Goal: Find contact information: Find contact information

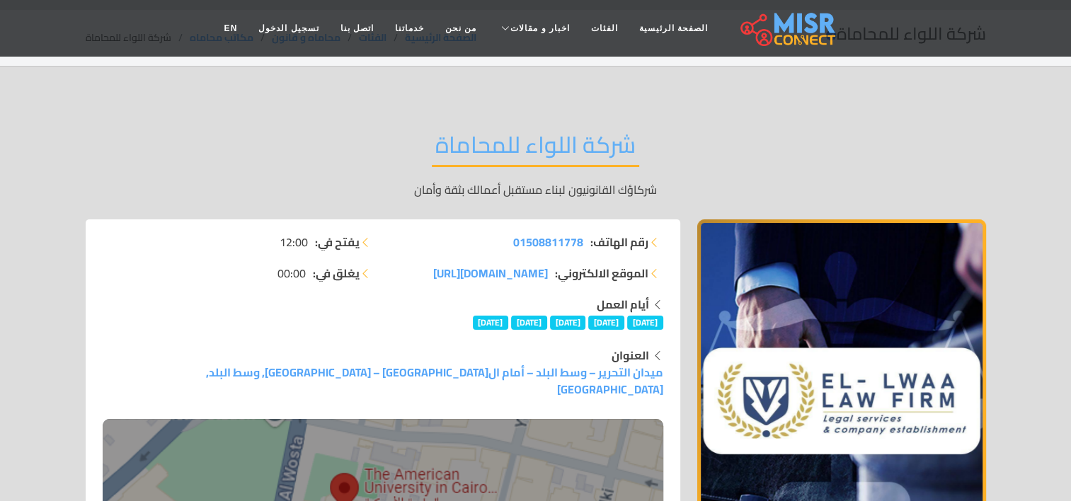
scroll to position [71, 0]
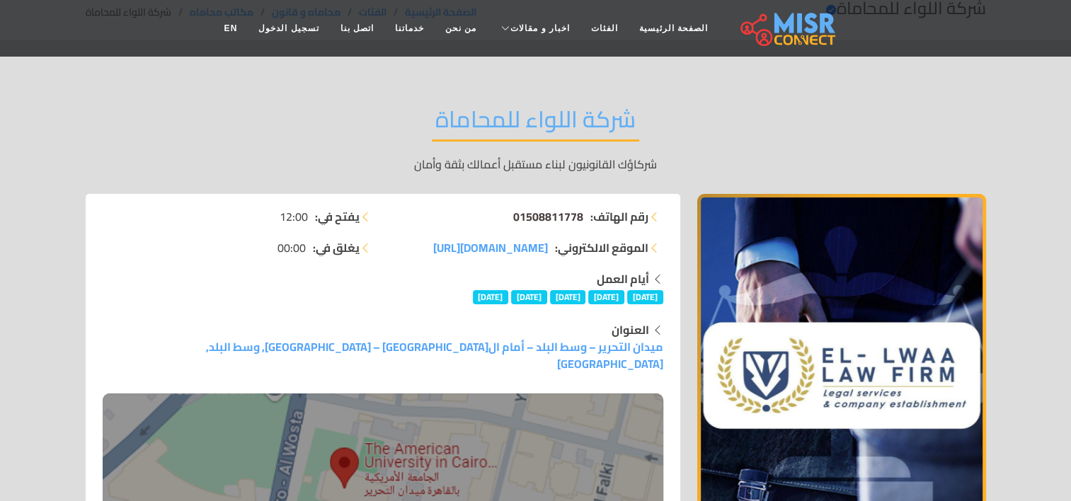
click at [544, 214] on span "01508811778" at bounding box center [548, 216] width 70 height 21
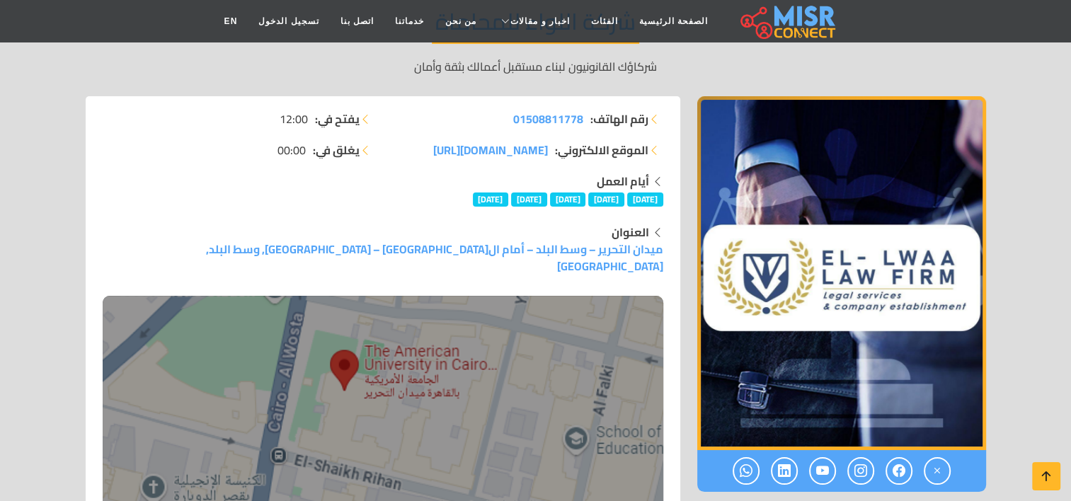
scroll to position [283, 0]
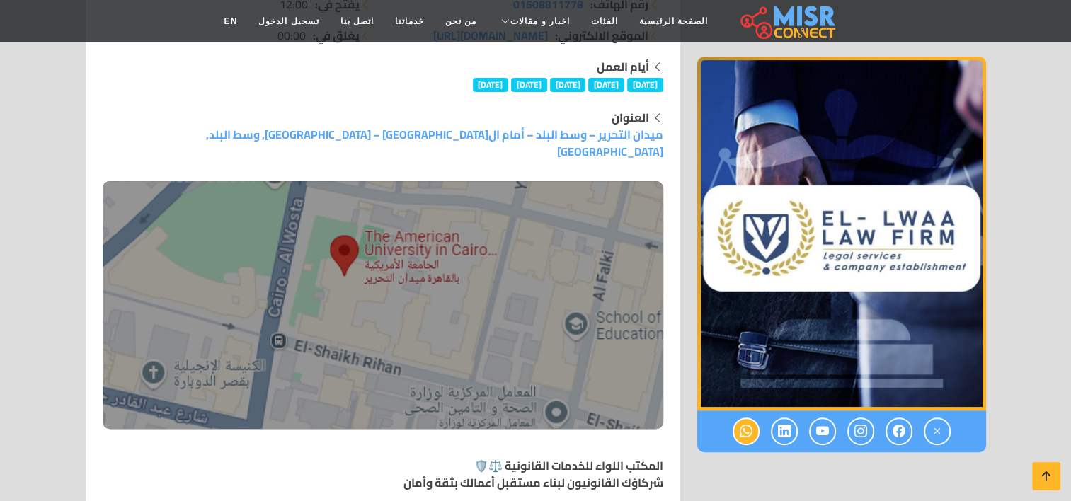
click at [745, 431] on icon at bounding box center [746, 431] width 13 height 23
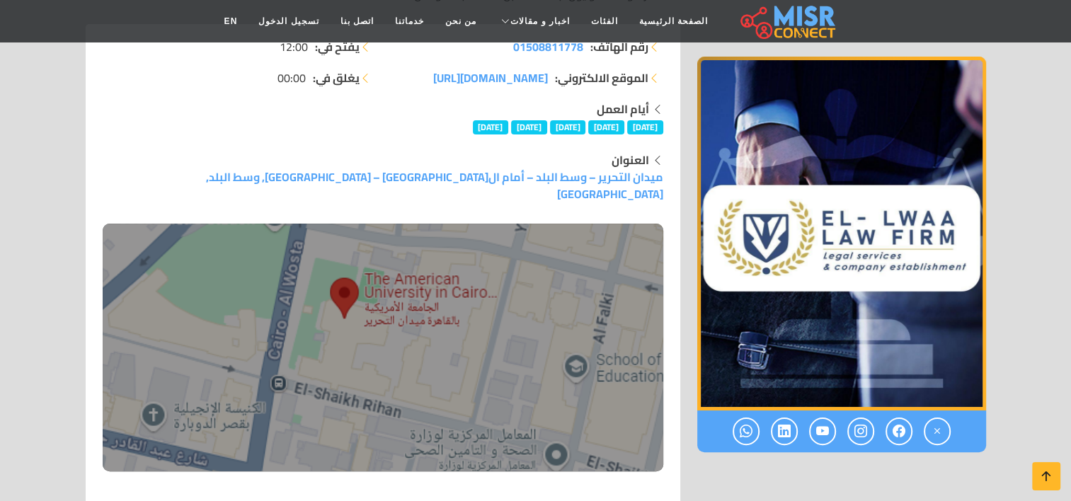
scroll to position [190, 0]
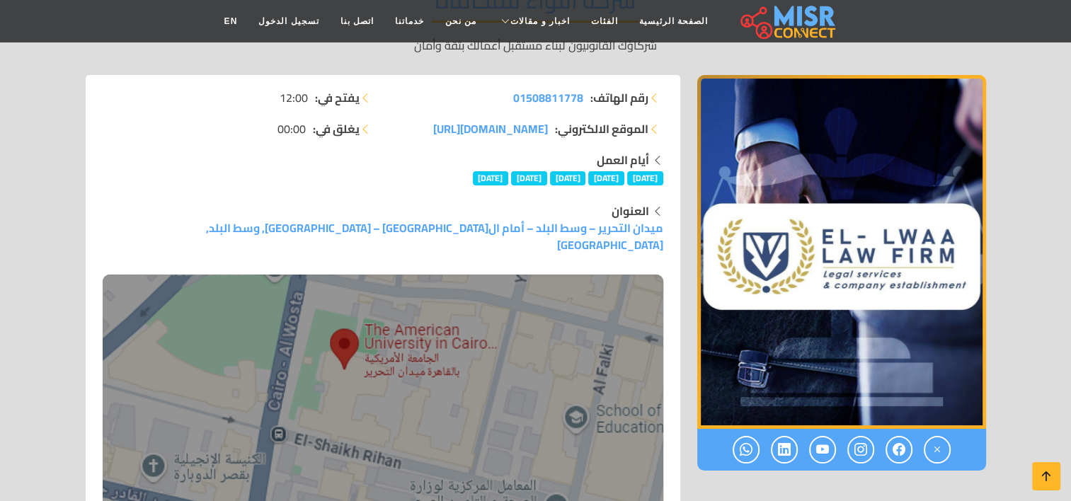
click at [603, 98] on strong "رقم الهاتف:" at bounding box center [619, 97] width 58 height 17
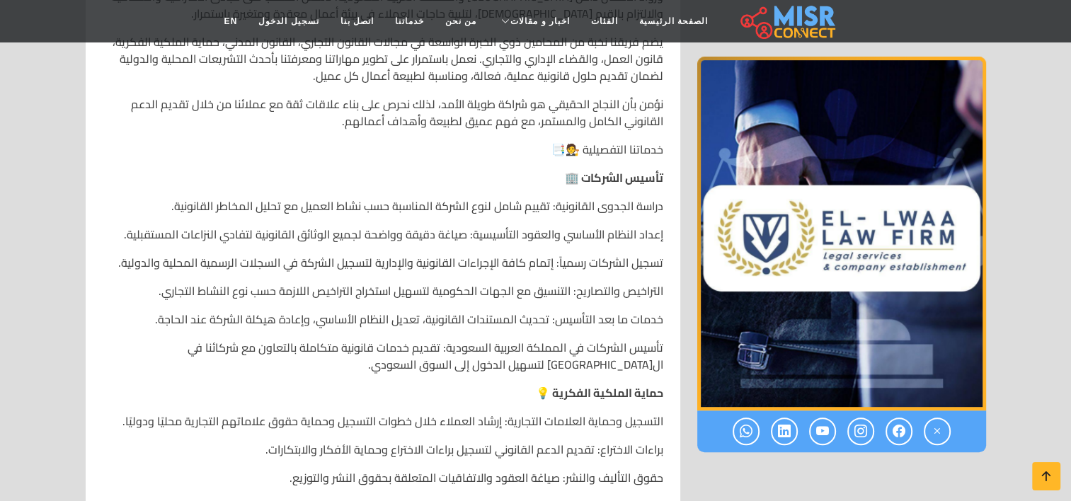
scroll to position [756, 0]
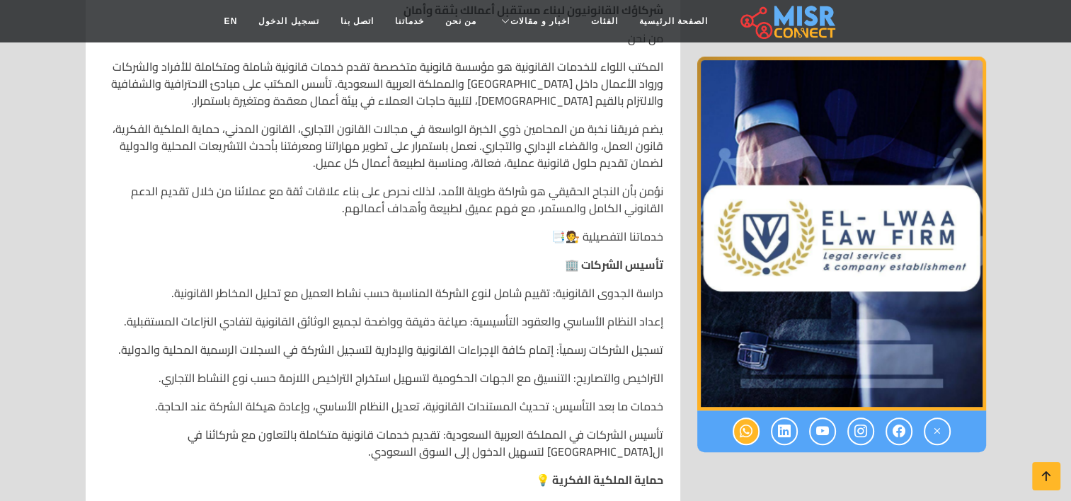
click at [745, 426] on icon at bounding box center [746, 431] width 13 height 23
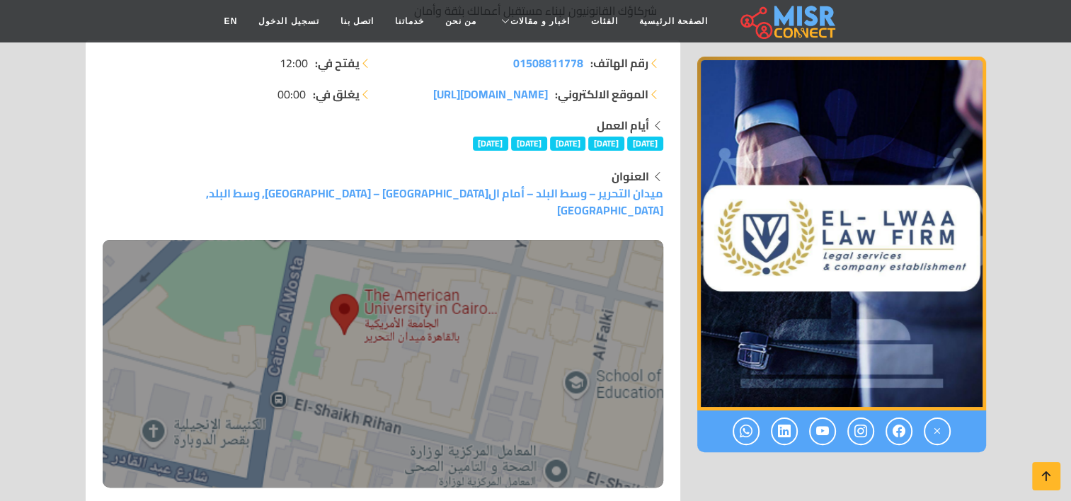
scroll to position [190, 0]
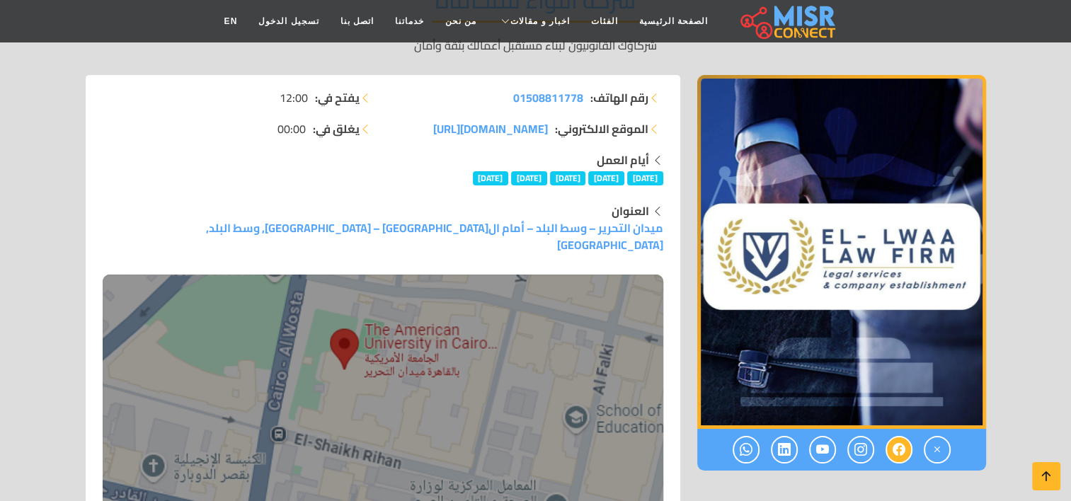
click at [904, 450] on link at bounding box center [898, 450] width 27 height 28
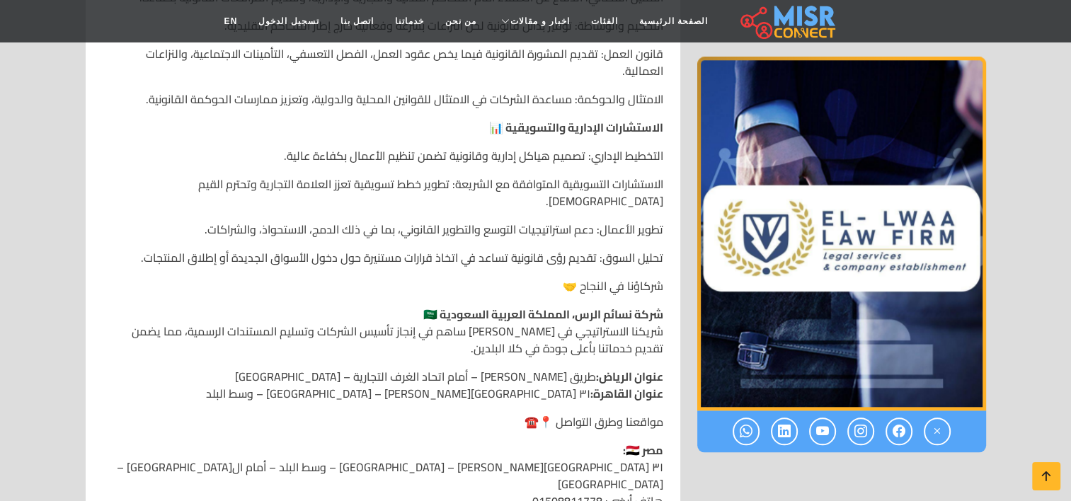
scroll to position [1628, 0]
